Goal: Task Accomplishment & Management: Manage account settings

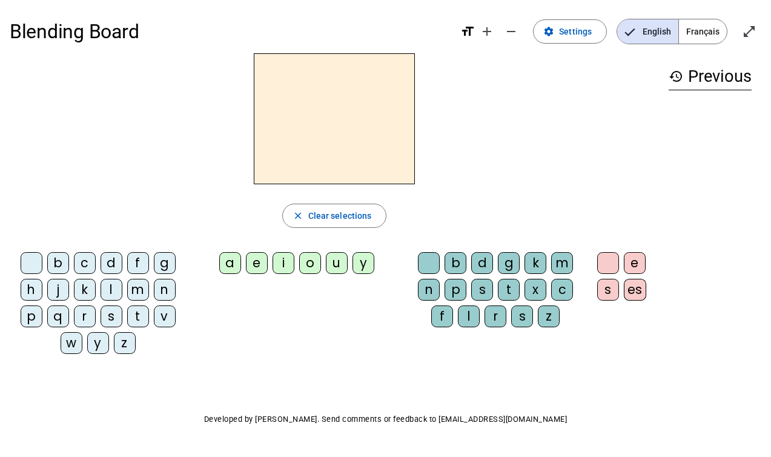
click at [707, 24] on span "Français" at bounding box center [703, 31] width 48 height 24
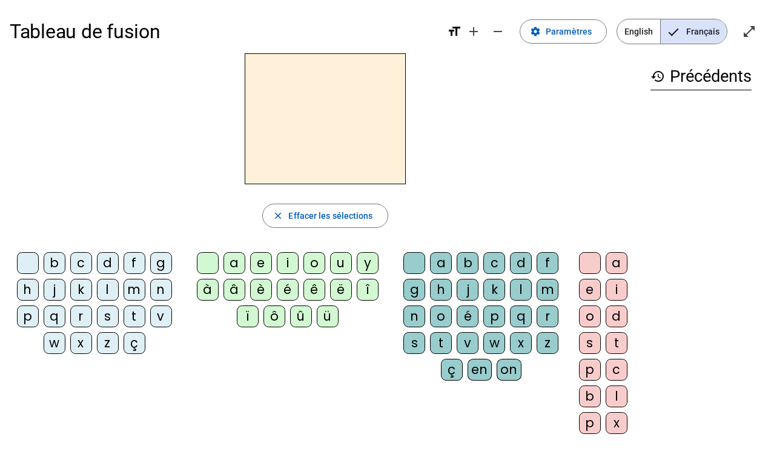
click at [630, 32] on span "English" at bounding box center [638, 31] width 43 height 24
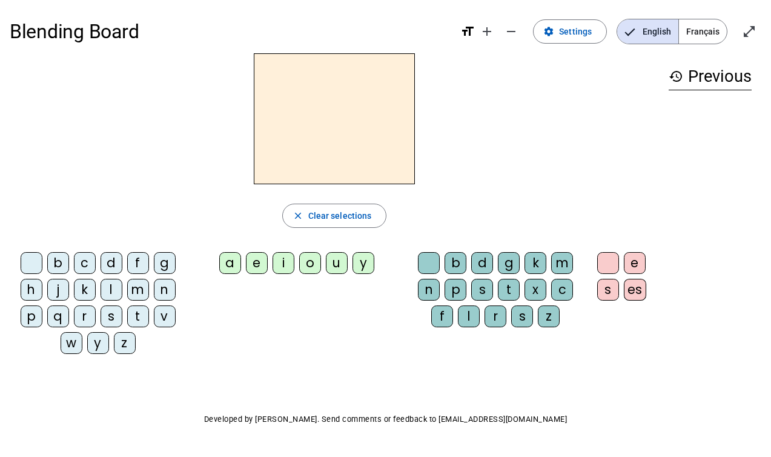
click at [690, 27] on span "Français" at bounding box center [703, 31] width 48 height 24
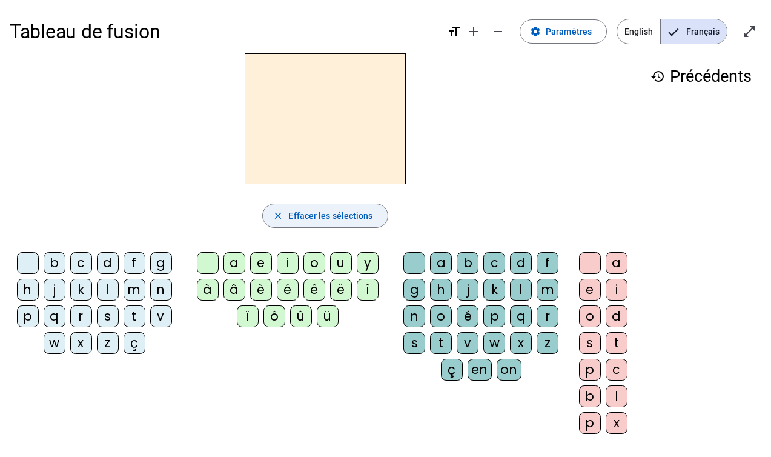
click at [284, 218] on span "button" at bounding box center [325, 215] width 124 height 29
click at [342, 272] on div "u" at bounding box center [341, 263] width 22 height 22
click at [428, 281] on letter-bubble "g" at bounding box center [417, 292] width 27 height 27
click at [351, 218] on span "Effacer les sélections" at bounding box center [330, 215] width 84 height 15
click at [657, 74] on mat-icon "history" at bounding box center [658, 76] width 15 height 15
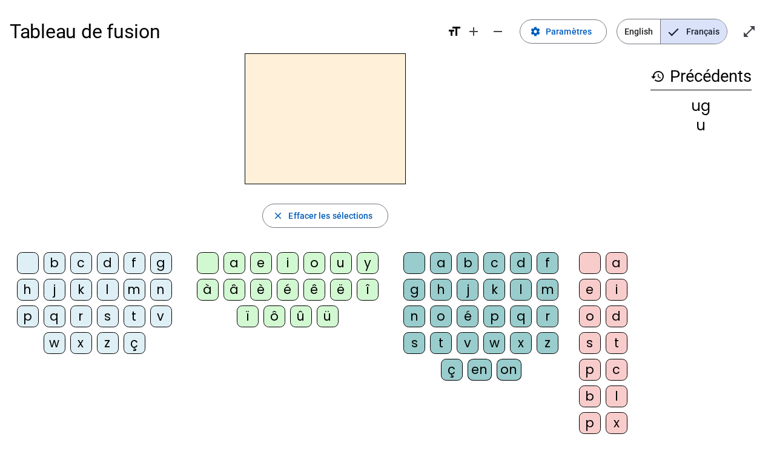
click at [719, 112] on div "ug" at bounding box center [701, 106] width 101 height 15
click at [695, 102] on div "ug" at bounding box center [701, 106] width 101 height 15
click at [541, 33] on mat-icon "settings" at bounding box center [535, 31] width 11 height 11
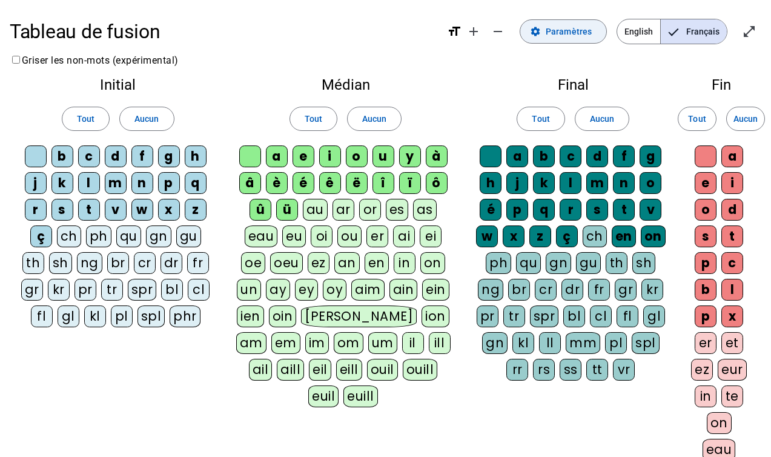
click at [541, 33] on mat-icon "settings" at bounding box center [535, 31] width 11 height 11
click at [636, 21] on span "English" at bounding box center [638, 31] width 43 height 24
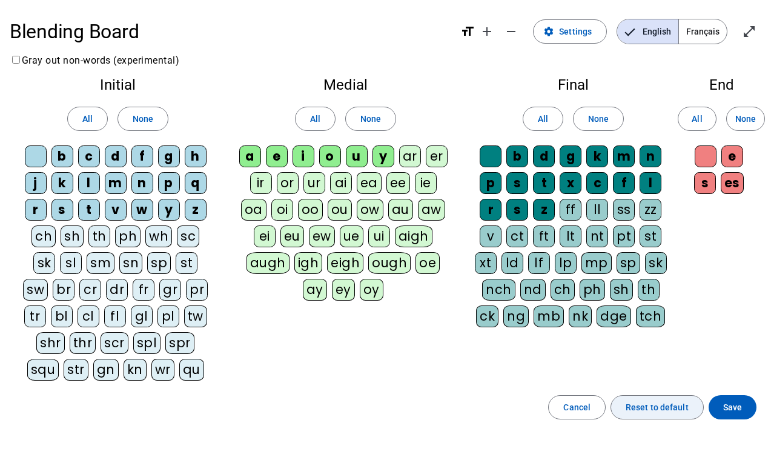
click at [640, 408] on span "Reset to default" at bounding box center [657, 407] width 63 height 15
click at [587, 408] on span "Cancel" at bounding box center [577, 407] width 27 height 15
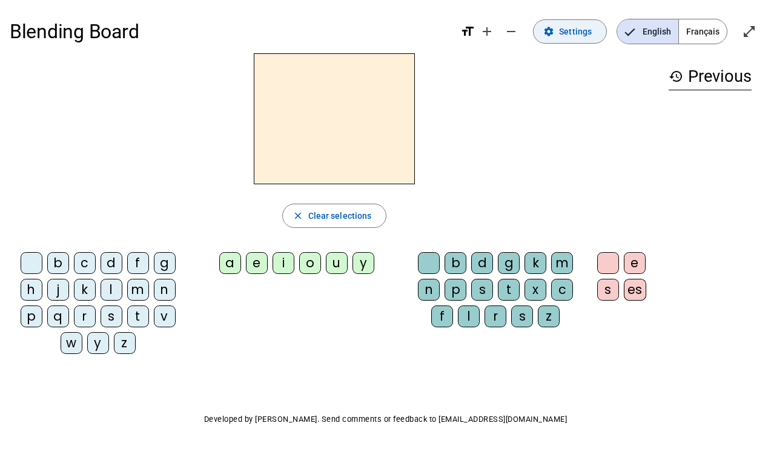
click at [584, 22] on span at bounding box center [570, 31] width 73 height 29
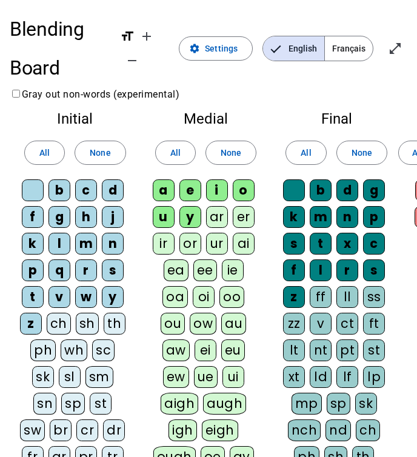
click at [108, 196] on div "d" at bounding box center [113, 190] width 22 height 22
click at [101, 152] on span "None" at bounding box center [100, 152] width 21 height 15
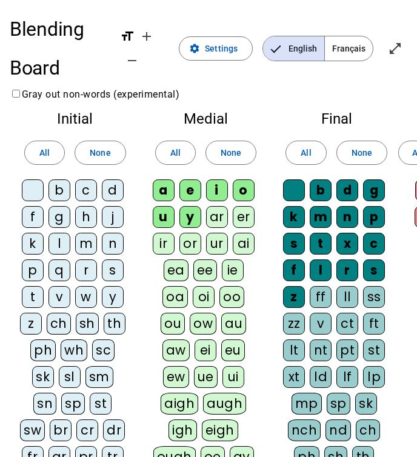
click at [116, 185] on div "d" at bounding box center [113, 190] width 22 height 22
click at [236, 157] on span "None" at bounding box center [231, 152] width 21 height 15
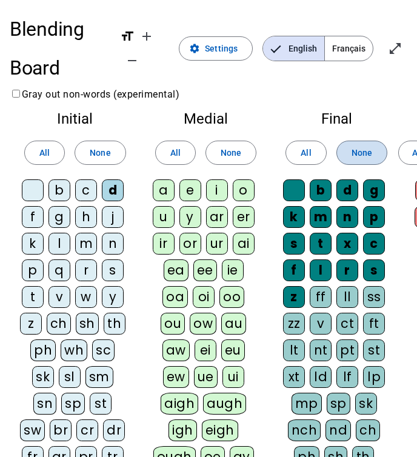
click at [351, 153] on span "None" at bounding box center [361, 152] width 21 height 15
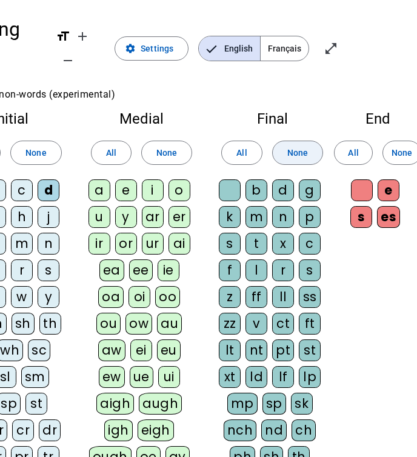
scroll to position [0, 66]
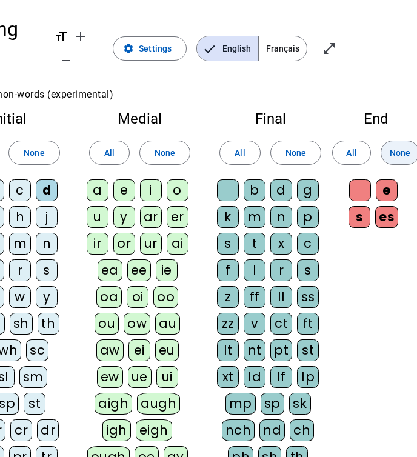
click at [393, 151] on span "None" at bounding box center [400, 152] width 21 height 15
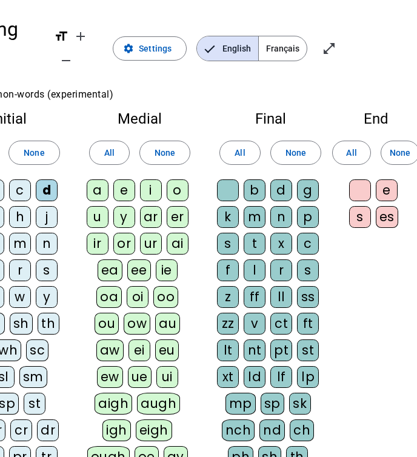
scroll to position [0, 0]
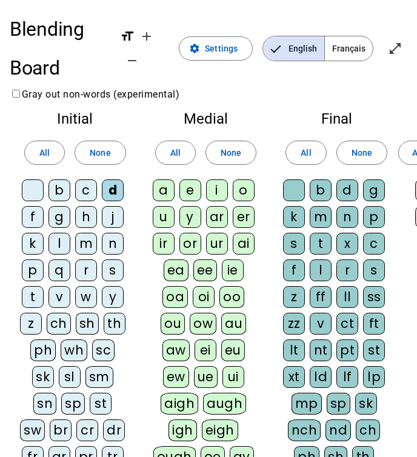
click at [80, 244] on div "m" at bounding box center [86, 244] width 22 height 22
click at [23, 298] on div "t" at bounding box center [33, 297] width 22 height 22
click at [167, 194] on div "a" at bounding box center [164, 190] width 22 height 22
click at [185, 193] on div "e" at bounding box center [190, 190] width 22 height 22
click at [212, 194] on div "i" at bounding box center [217, 190] width 22 height 22
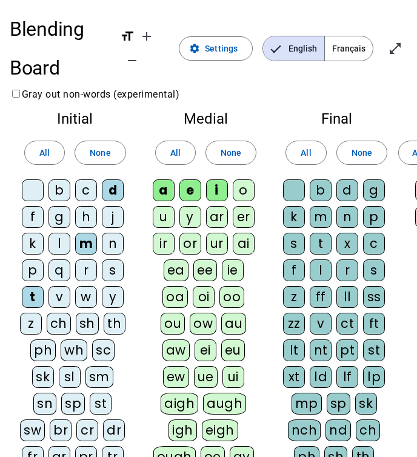
click at [318, 266] on div "l" at bounding box center [321, 270] width 22 height 22
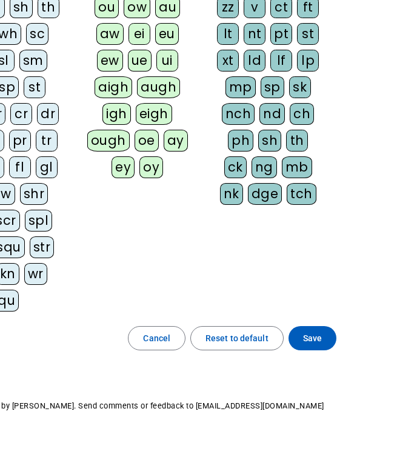
scroll to position [318, 66]
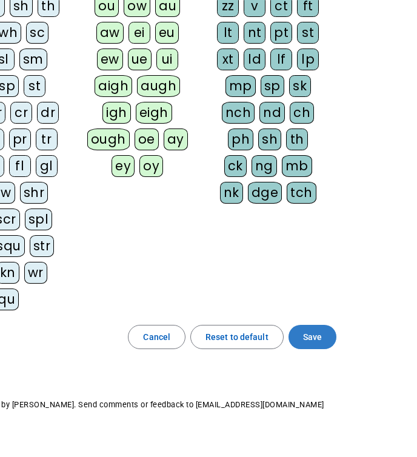
click at [308, 328] on span at bounding box center [312, 336] width 48 height 29
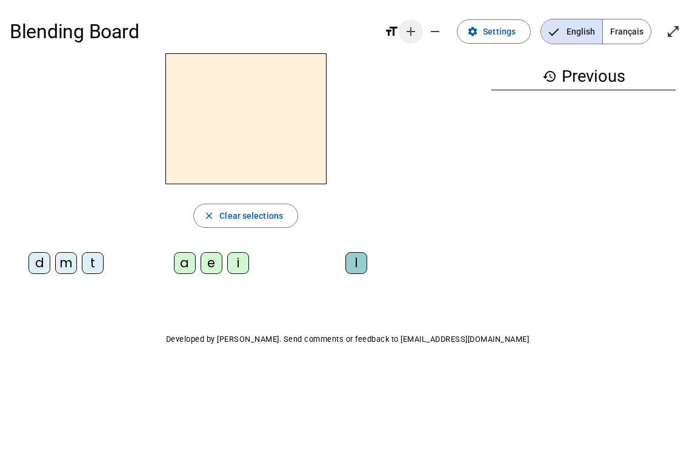
click at [417, 29] on mat-icon "add" at bounding box center [411, 31] width 15 height 15
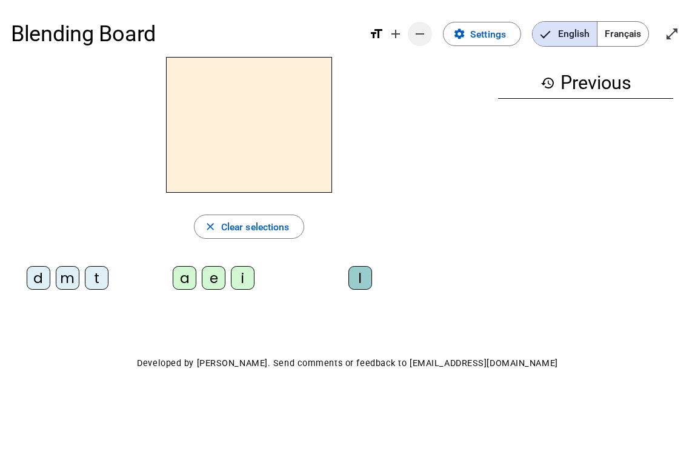
click at [421, 32] on mat-icon "remove" at bounding box center [420, 34] width 15 height 15
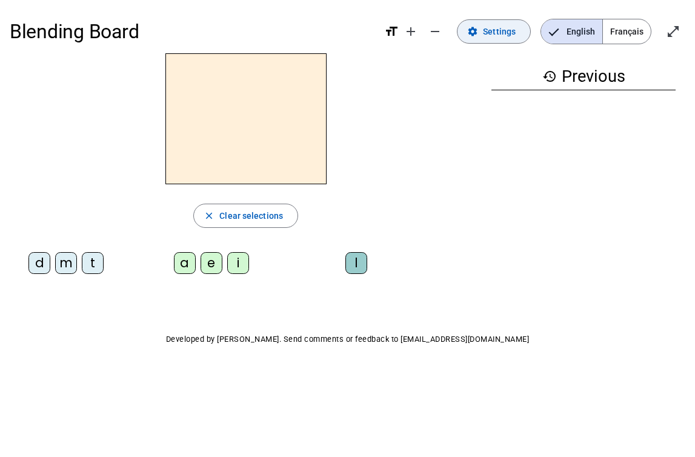
click at [486, 37] on span "Settings" at bounding box center [499, 31] width 33 height 15
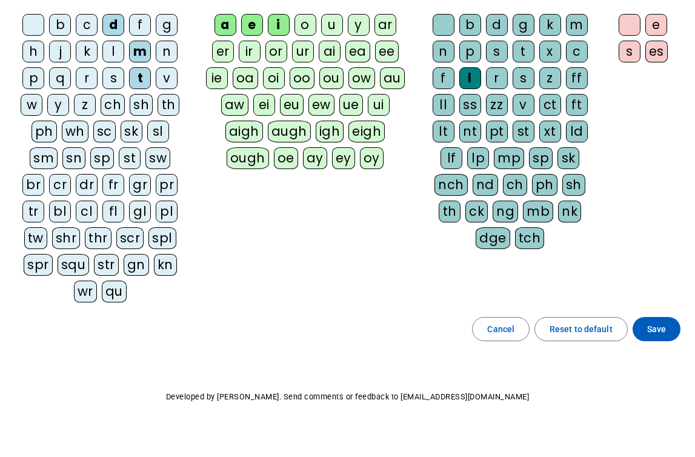
scroll to position [142, 0]
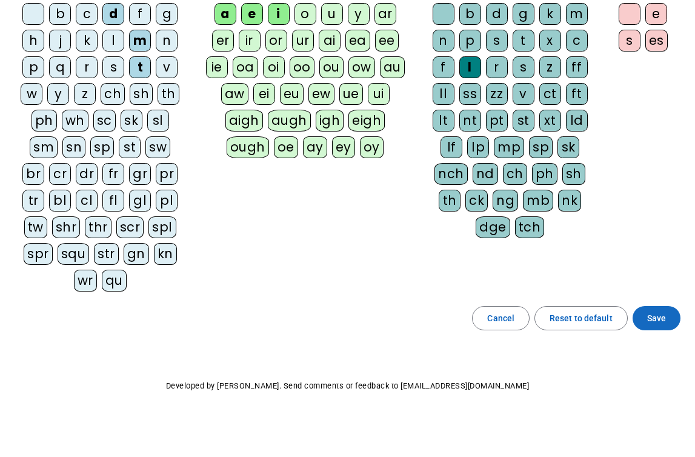
click at [648, 320] on span "Save" at bounding box center [656, 318] width 19 height 15
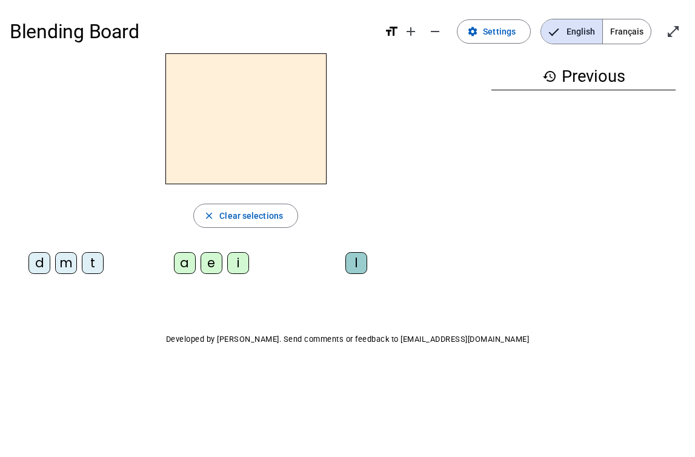
click at [623, 30] on span "Français" at bounding box center [627, 31] width 48 height 24
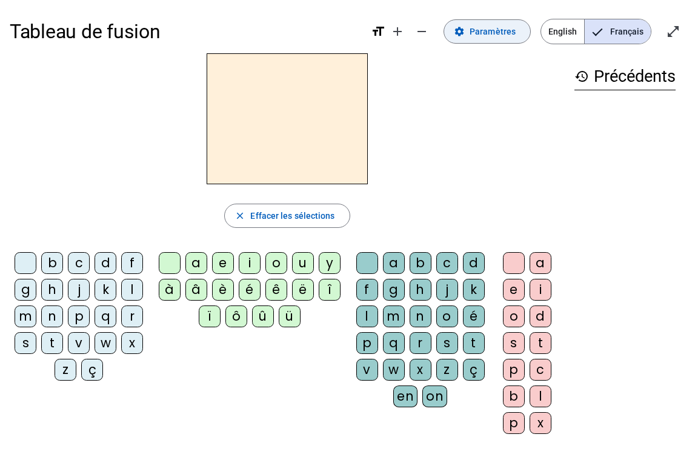
click at [487, 31] on span "Paramètres" at bounding box center [493, 31] width 46 height 15
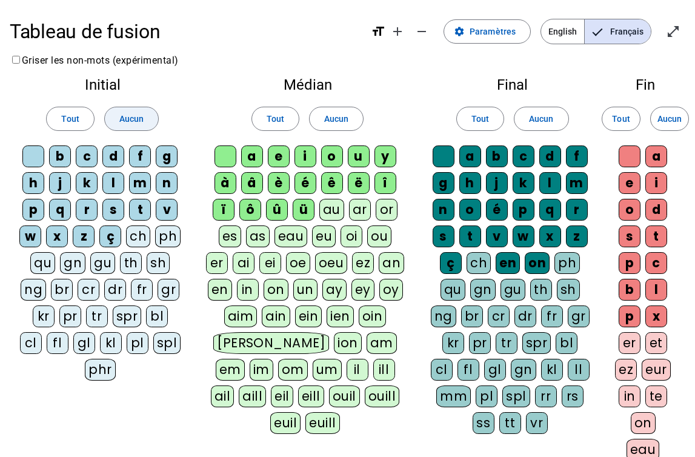
click at [148, 113] on span at bounding box center [131, 118] width 53 height 29
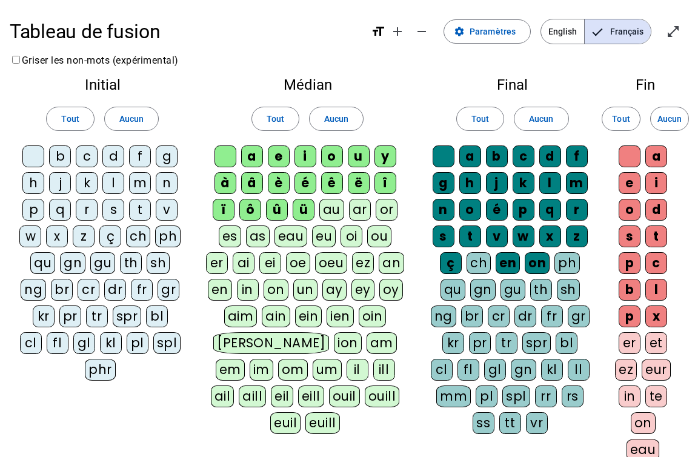
click at [119, 159] on div "d" at bounding box center [113, 156] width 22 height 22
click at [138, 175] on div "m" at bounding box center [140, 183] width 22 height 22
click at [131, 208] on div "t" at bounding box center [140, 210] width 22 height 22
click at [336, 119] on span "Aucun" at bounding box center [336, 119] width 24 height 15
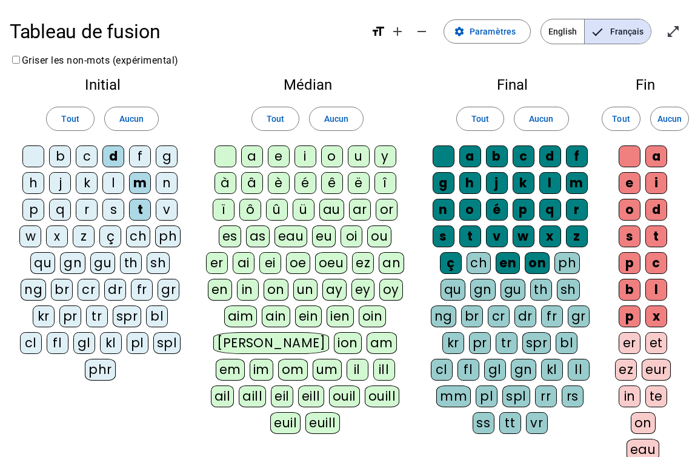
click at [258, 156] on div "a" at bounding box center [252, 156] width 22 height 22
click at [291, 158] on letter-bubble "e" at bounding box center [281, 158] width 27 height 27
click at [308, 155] on div "i" at bounding box center [306, 156] width 22 height 22
click at [542, 115] on span "Aucun" at bounding box center [541, 119] width 24 height 15
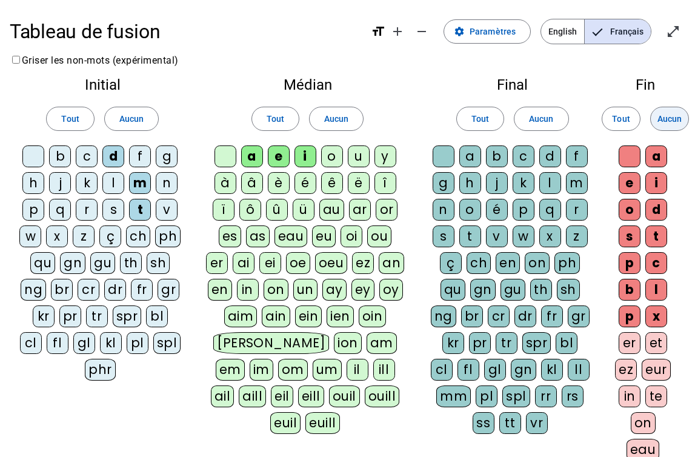
click at [654, 118] on span at bounding box center [670, 118] width 38 height 29
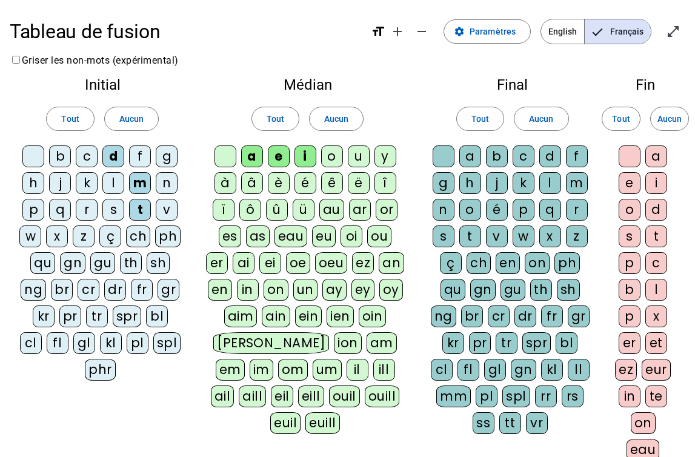
click at [551, 184] on div "l" at bounding box center [550, 183] width 22 height 22
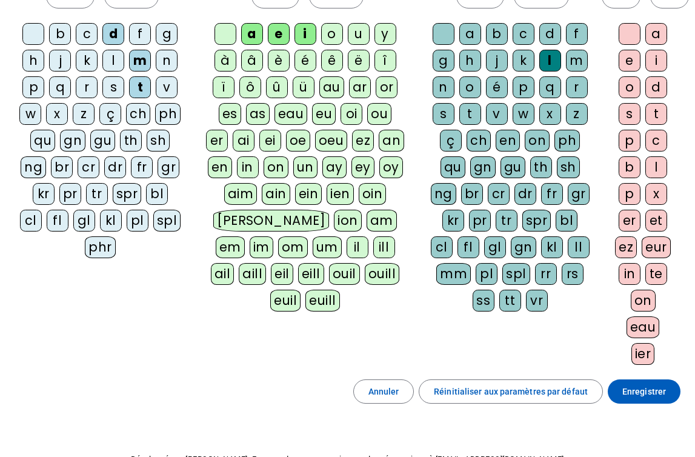
scroll to position [125, 0]
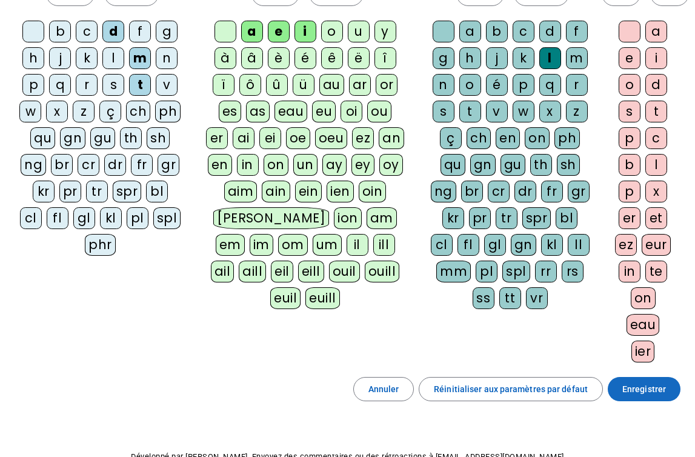
click at [615, 395] on span at bounding box center [644, 388] width 73 height 29
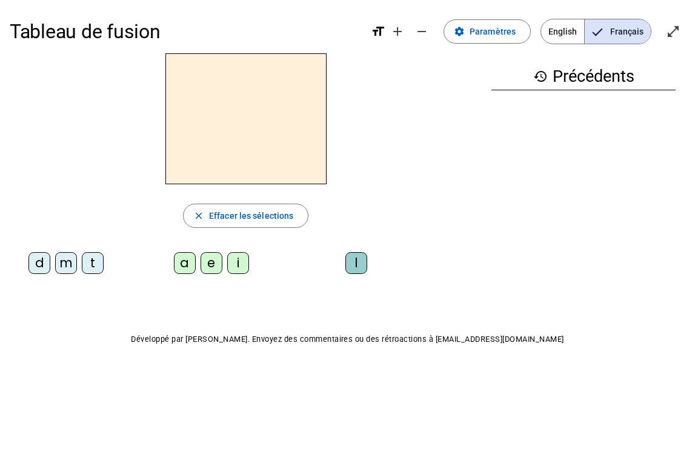
click at [424, 153] on div at bounding box center [246, 118] width 472 height 131
click at [471, 29] on span at bounding box center [487, 31] width 86 height 29
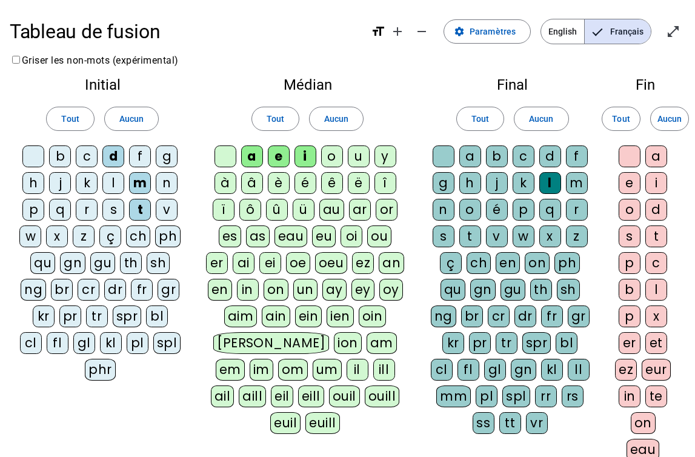
click at [141, 204] on div "t" at bounding box center [140, 210] width 22 height 22
click at [61, 180] on div "j" at bounding box center [60, 183] width 22 height 22
click at [147, 211] on div "t" at bounding box center [140, 210] width 22 height 22
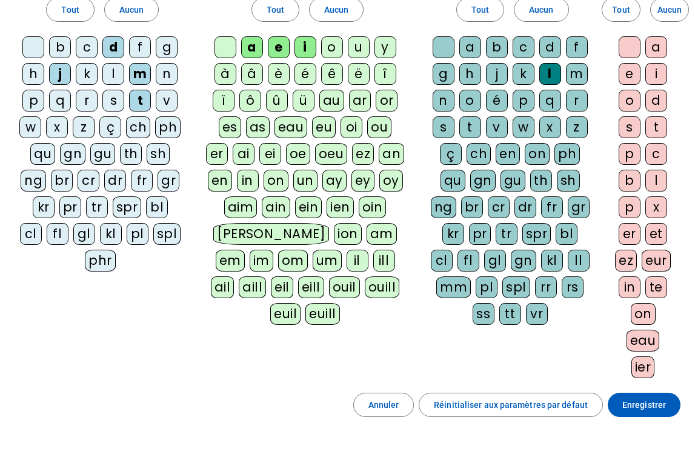
scroll to position [110, 0]
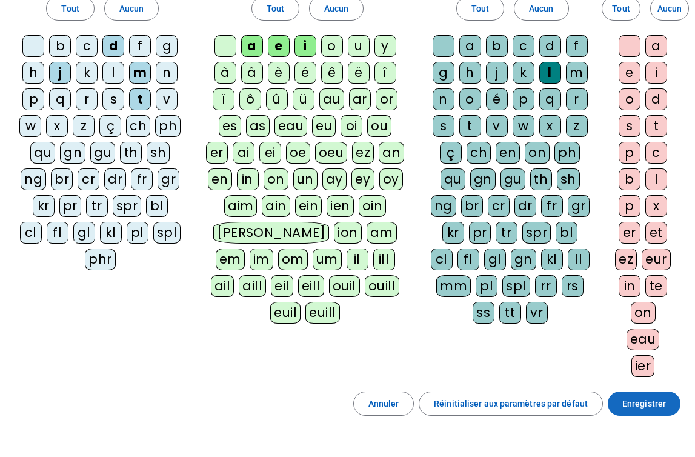
click at [642, 412] on span at bounding box center [644, 403] width 73 height 29
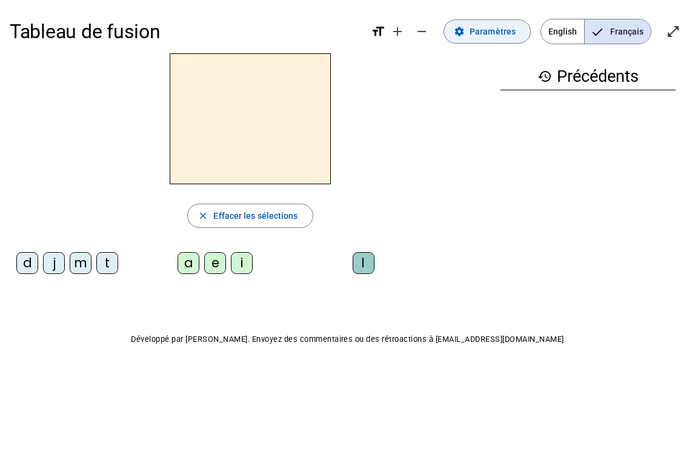
click at [502, 28] on span "Paramètres" at bounding box center [493, 31] width 46 height 15
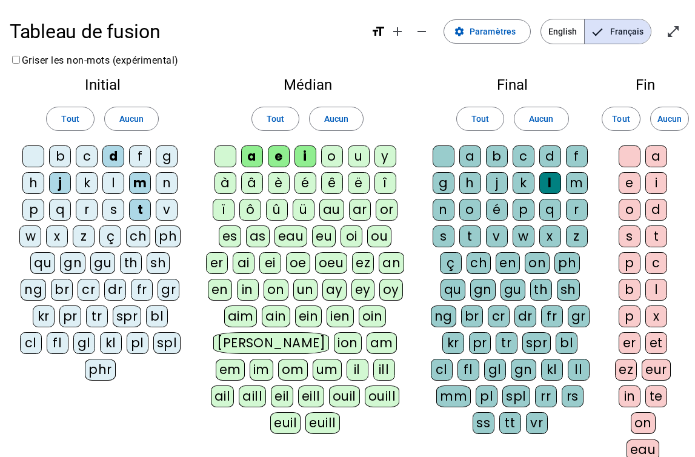
click at [115, 184] on div "l" at bounding box center [113, 183] width 22 height 22
click at [359, 153] on div "u" at bounding box center [359, 156] width 22 height 22
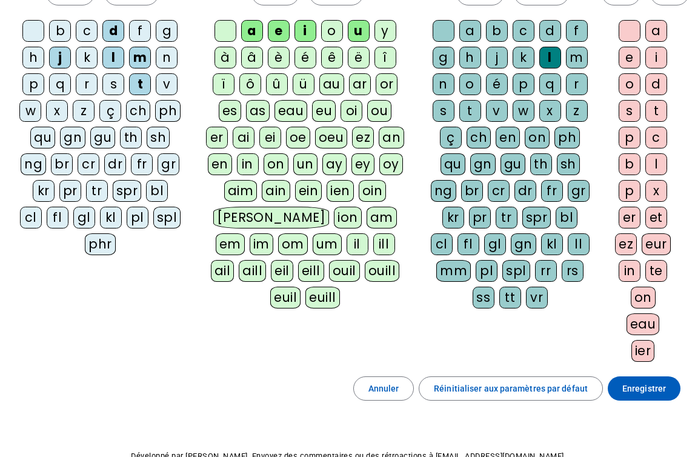
scroll to position [155, 0]
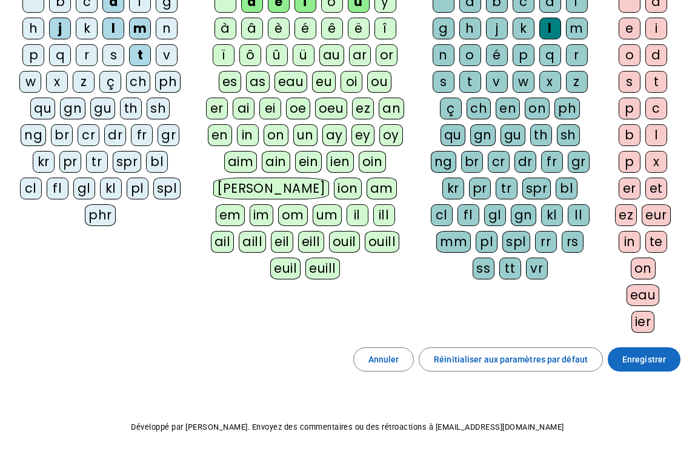
click at [635, 356] on span "Enregistrer" at bounding box center [644, 359] width 44 height 15
